Goal: Navigation & Orientation: Find specific page/section

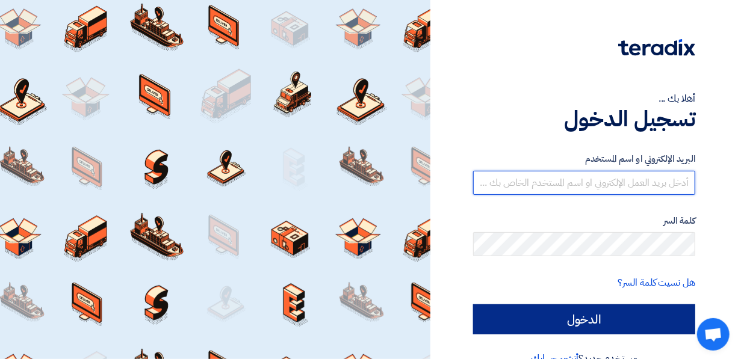
type input "[PERSON_NAME][EMAIL_ADDRESS][DOMAIN_NAME]"
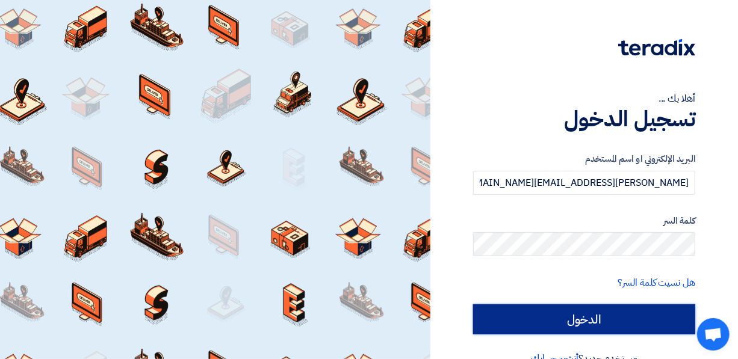
click at [650, 316] on input "الدخول" at bounding box center [584, 319] width 222 height 30
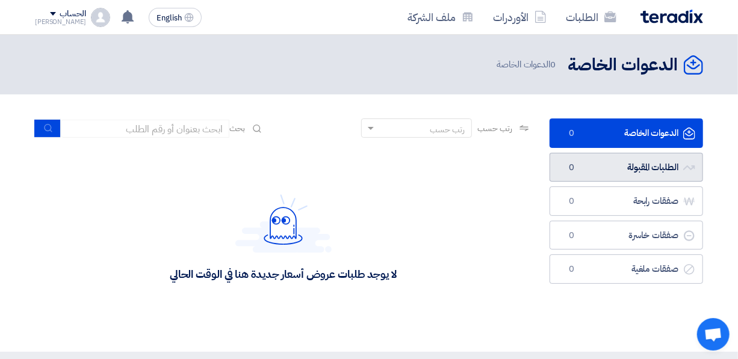
click at [652, 162] on link "الطلبات المقبولة الطلبات المقبولة 0" at bounding box center [625, 167] width 153 height 29
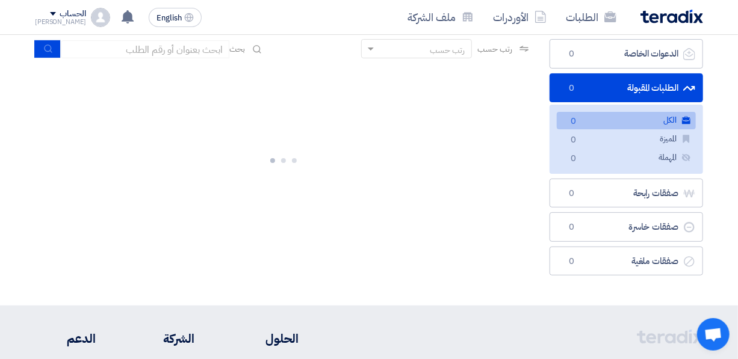
scroll to position [109, 0]
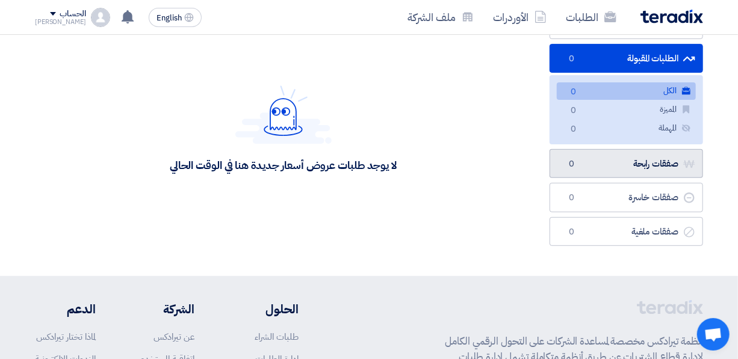
click at [650, 175] on link "صفقات رابحة صفقات رابحة 0" at bounding box center [625, 163] width 153 height 29
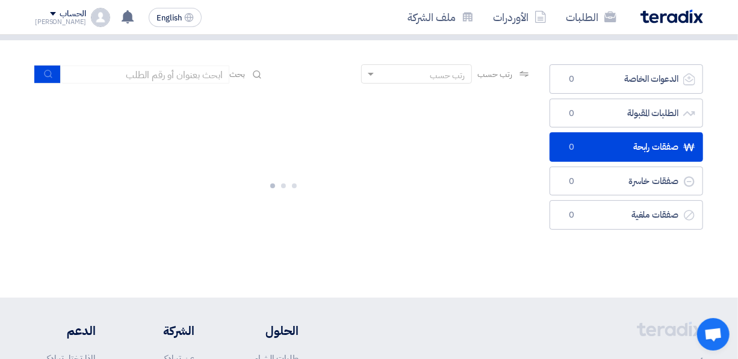
scroll to position [109, 0]
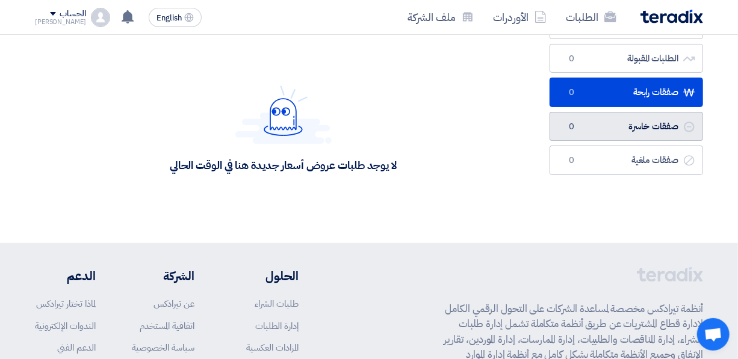
click at [653, 132] on link "صفقات خاسرة صفقات خاسرة 0" at bounding box center [625, 126] width 153 height 29
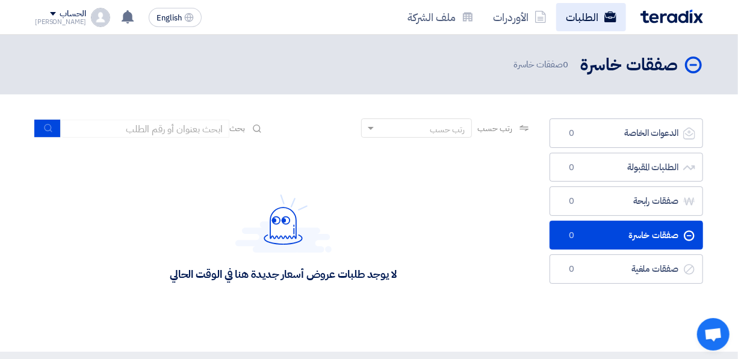
click at [583, 19] on link "الطلبات" at bounding box center [591, 17] width 70 height 28
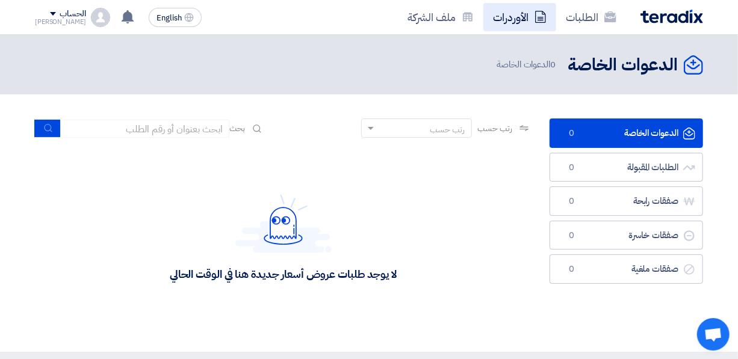
click at [524, 17] on link "الأوردرات" at bounding box center [519, 17] width 73 height 28
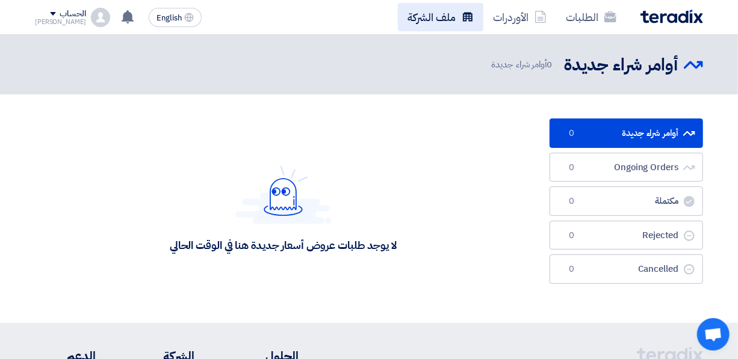
click at [456, 17] on link "ملف الشركة" at bounding box center [440, 17] width 85 height 28
